Goal: Information Seeking & Learning: Learn about a topic

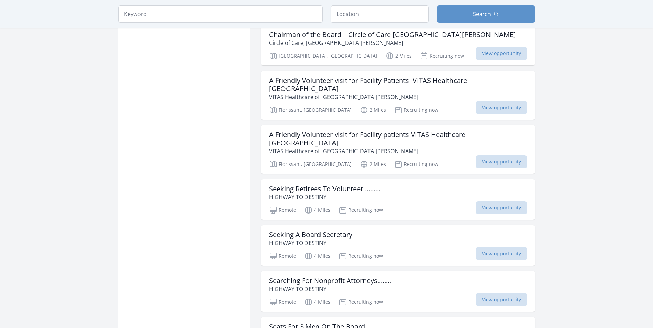
scroll to position [685, 0]
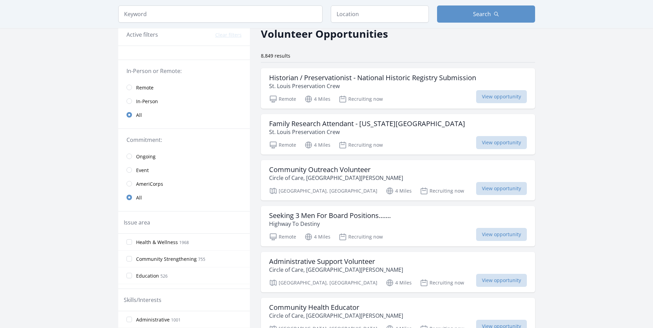
scroll to position [28, 0]
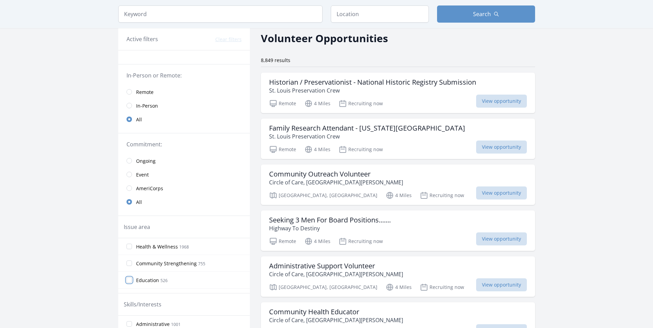
click at [132, 280] on input "Education 526" at bounding box center [128, 279] width 5 height 5
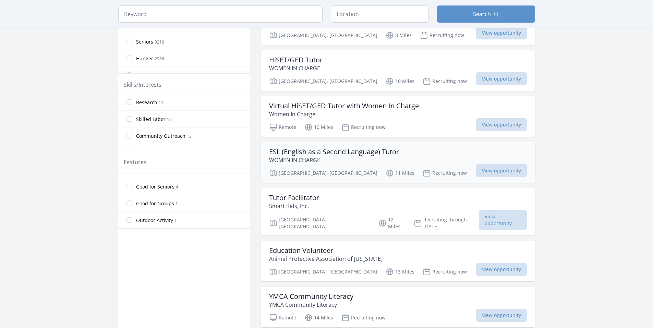
scroll to position [343, 0]
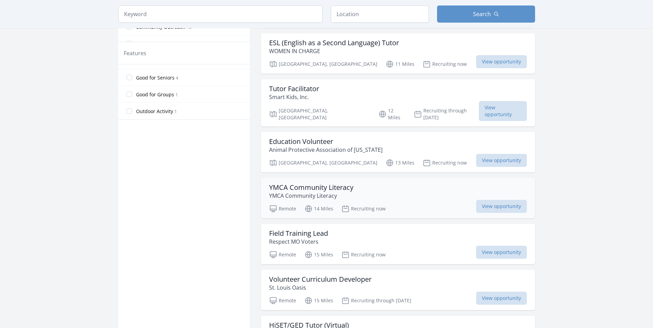
click at [379, 187] on div "YMCA Community Literacy YMCA Community Literacy" at bounding box center [398, 191] width 258 height 16
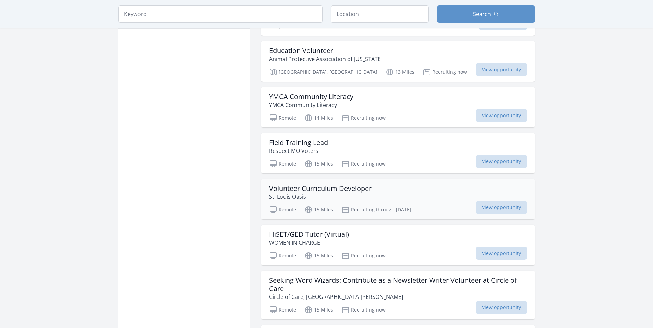
scroll to position [480, 0]
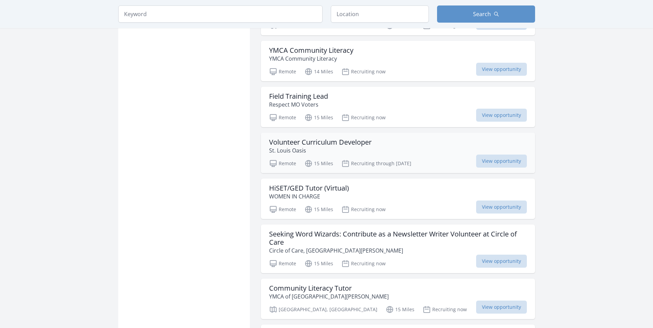
click at [424, 142] on div "Volunteer Curriculum Developer [GEOGRAPHIC_DATA]" at bounding box center [398, 146] width 258 height 16
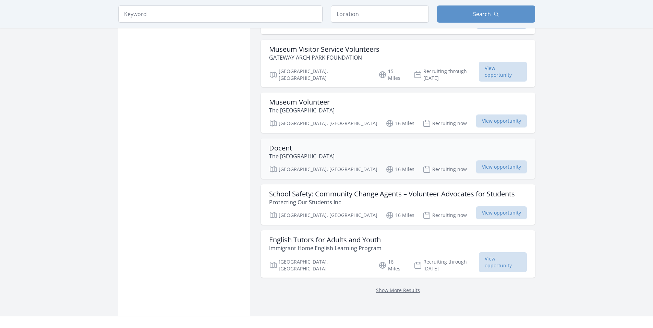
scroll to position [788, 0]
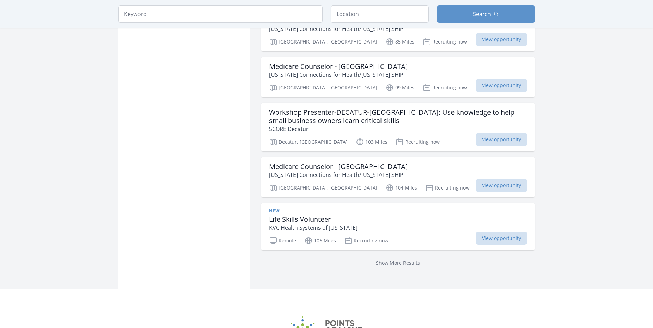
scroll to position [1747, 0]
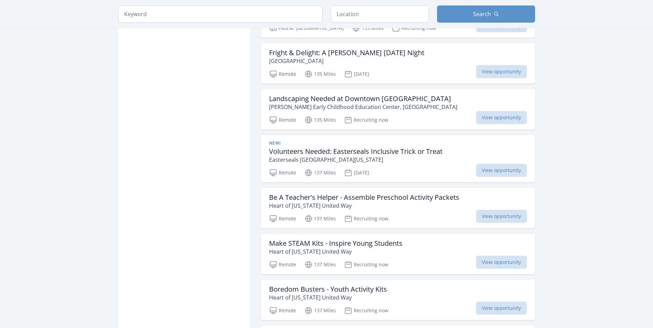
scroll to position [2501, 0]
